Goal: Find specific page/section: Find specific page/section

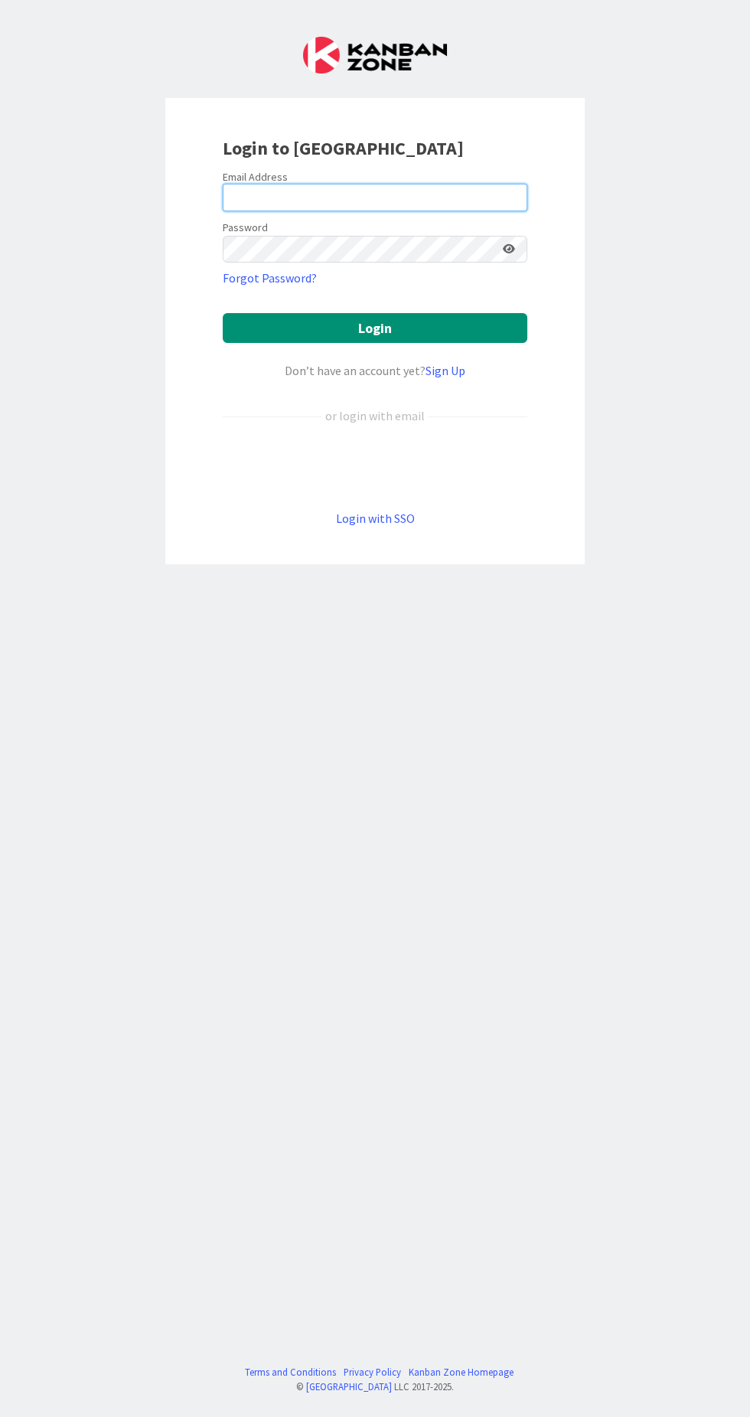
click at [409, 189] on input "email" at bounding box center [375, 198] width 305 height 28
type input "[EMAIL_ADDRESS][DOMAIN_NAME]"
click at [223, 313] on button "Login" at bounding box center [375, 328] width 305 height 30
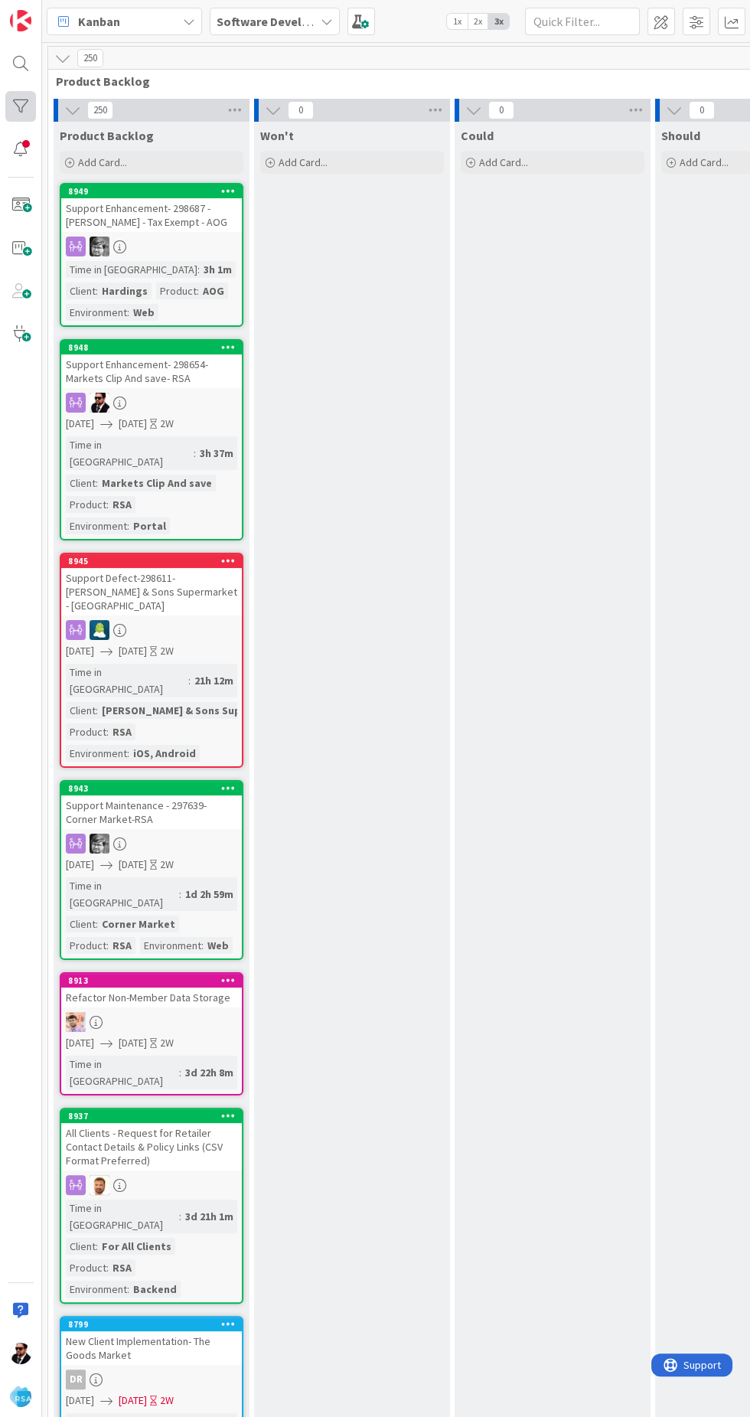
click at [26, 98] on div at bounding box center [20, 106] width 31 height 31
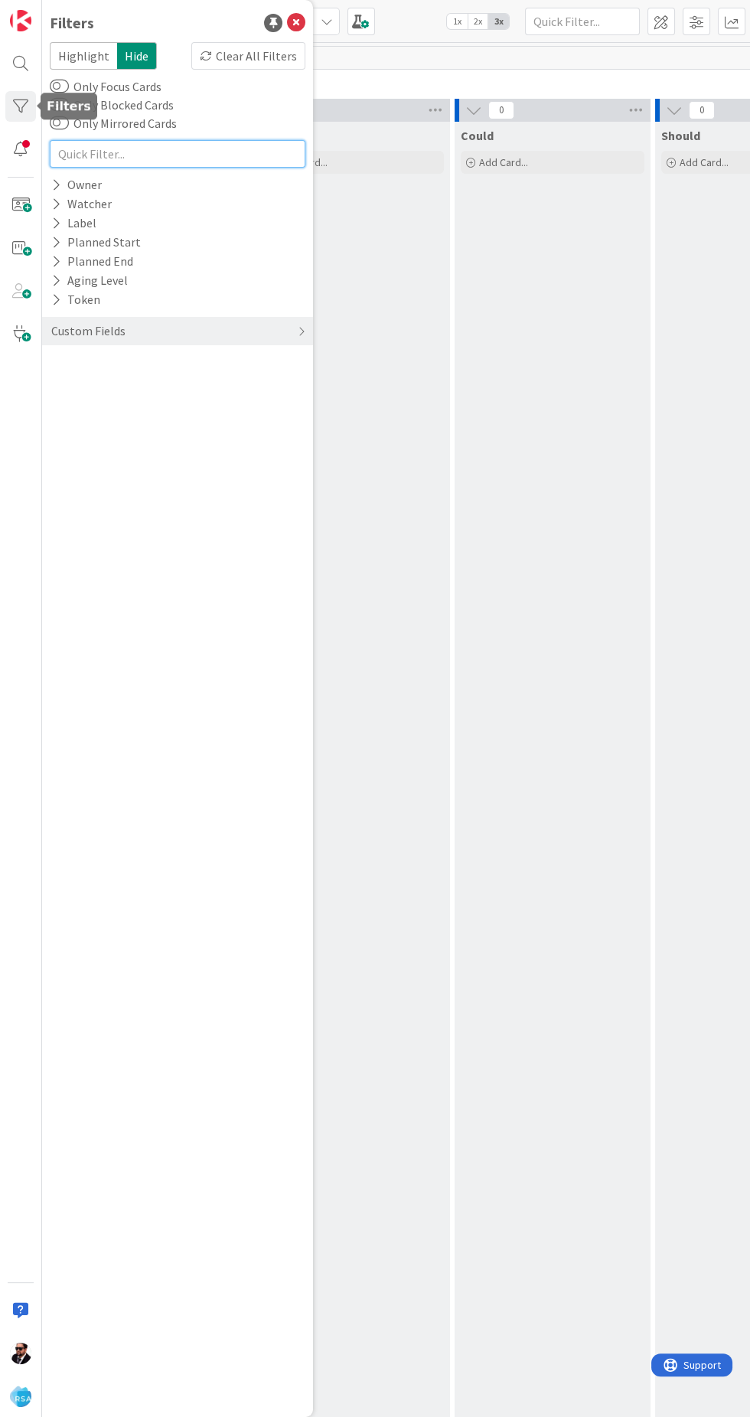
click at [174, 153] on input "text" at bounding box center [178, 154] width 256 height 28
click at [139, 175] on div "Owner" at bounding box center [177, 184] width 271 height 19
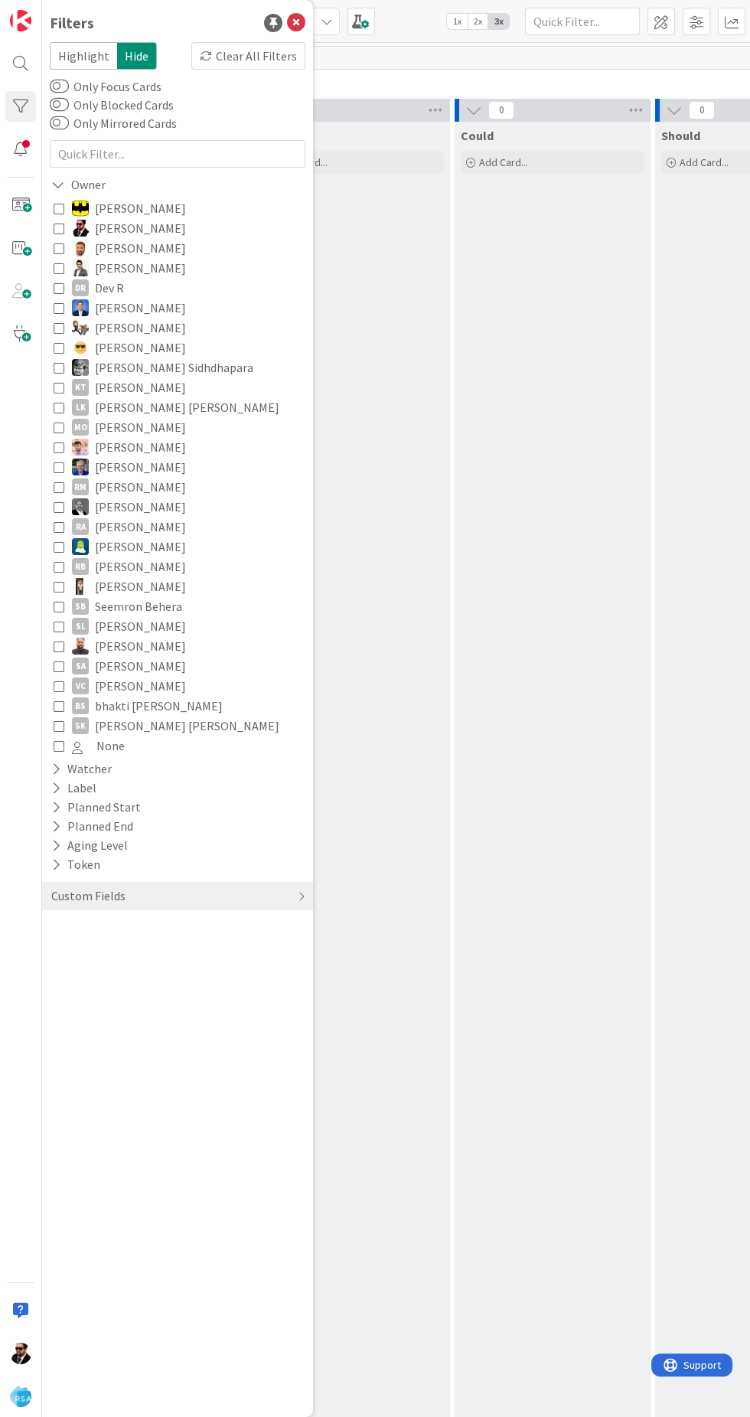
click at [152, 215] on span "[PERSON_NAME]" at bounding box center [140, 208] width 91 height 20
click at [148, 209] on span "[PERSON_NAME]" at bounding box center [141, 208] width 93 height 20
click at [123, 220] on span "[PERSON_NAME]" at bounding box center [140, 228] width 91 height 20
click at [91, 177] on div "Owner" at bounding box center [79, 184] width 59 height 19
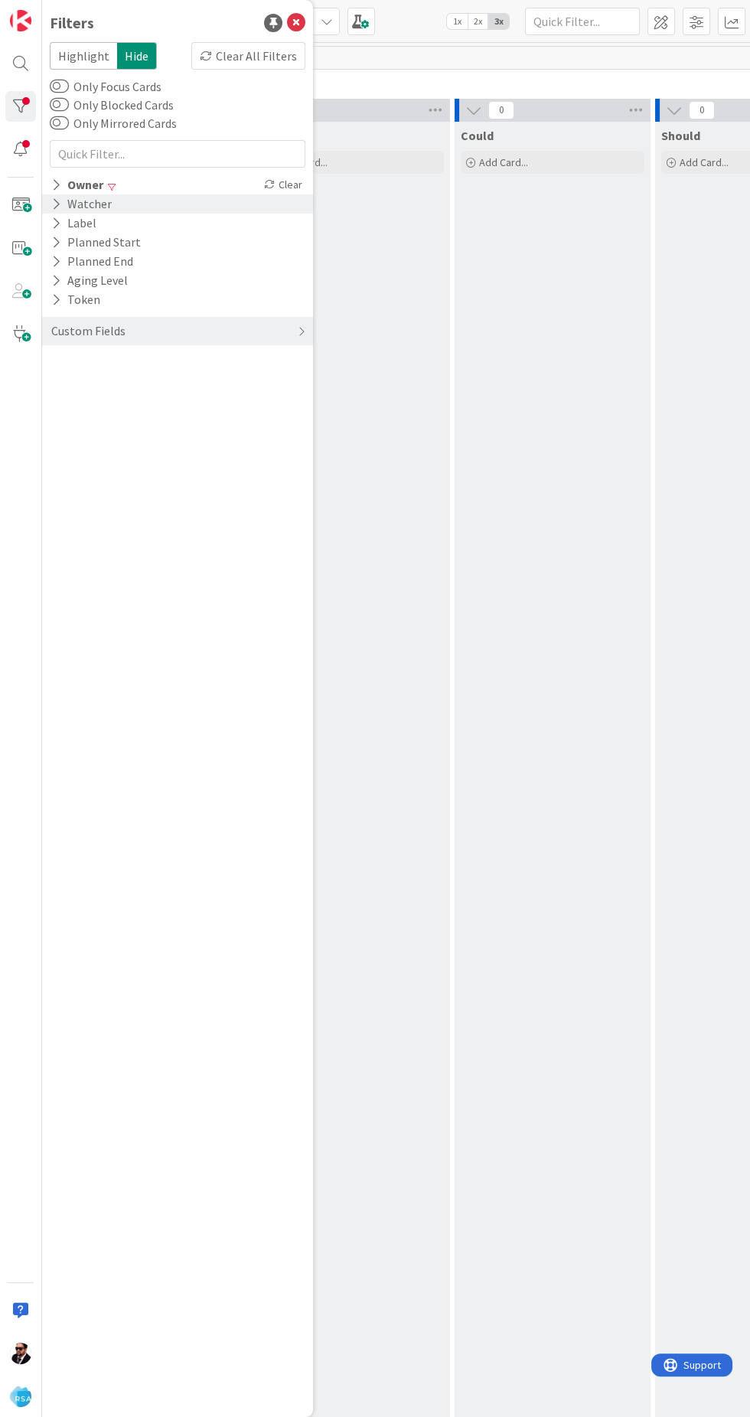
click at [136, 197] on div "Watcher" at bounding box center [177, 203] width 271 height 19
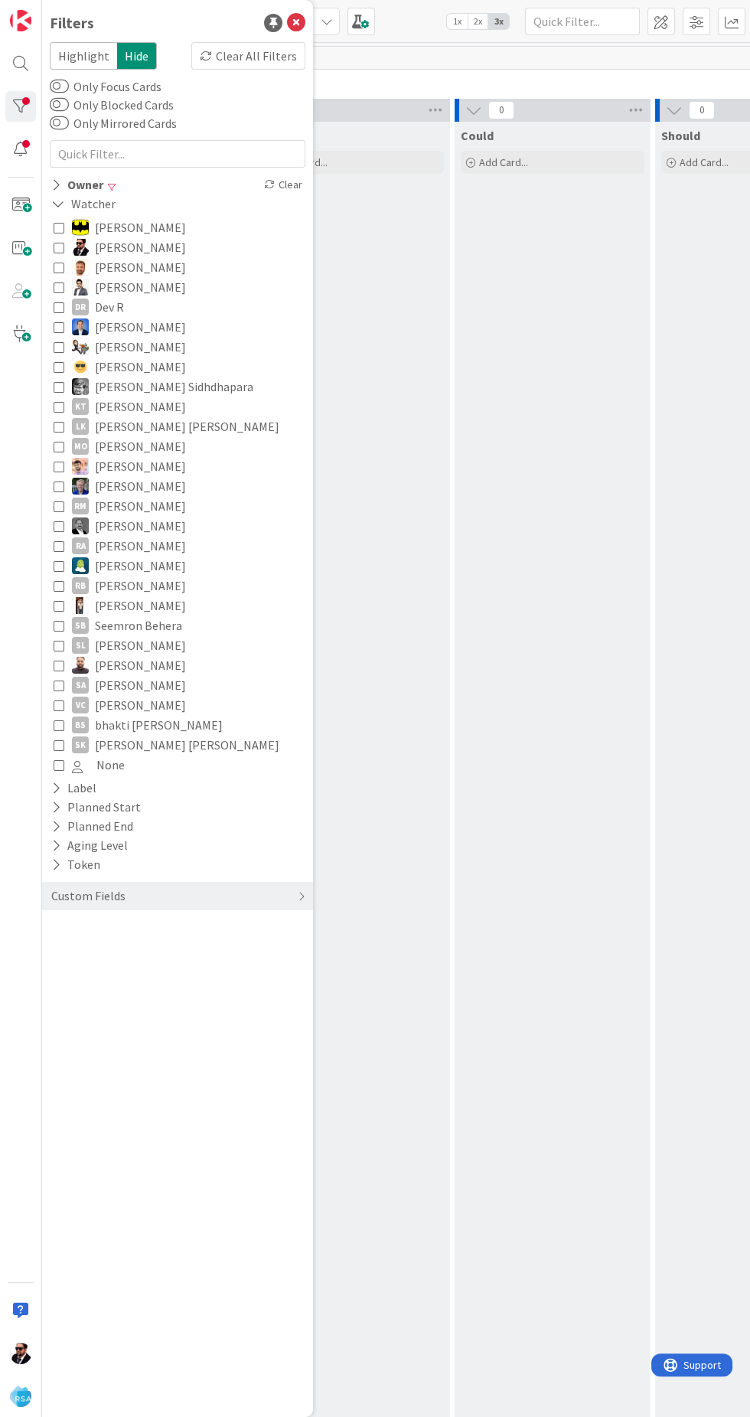
click at [77, 246] on img at bounding box center [80, 247] width 17 height 17
click at [307, 17] on div "Filters Highlight Hide Clear All Filters Only Focus Cards Only Blocked Cards On…" at bounding box center [177, 708] width 271 height 1417
click at [289, 24] on icon at bounding box center [296, 23] width 18 height 18
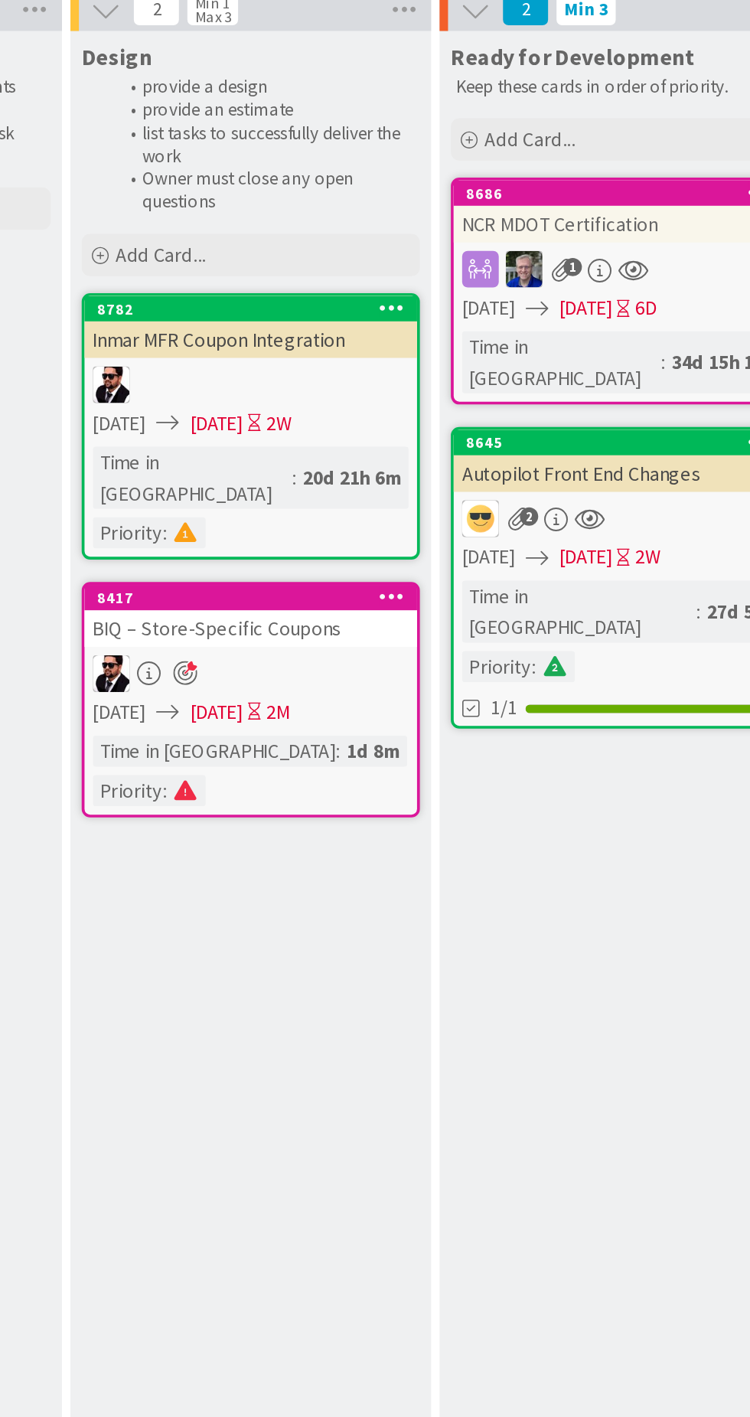
scroll to position [8, 1358]
